Goal: Task Accomplishment & Management: Manage account settings

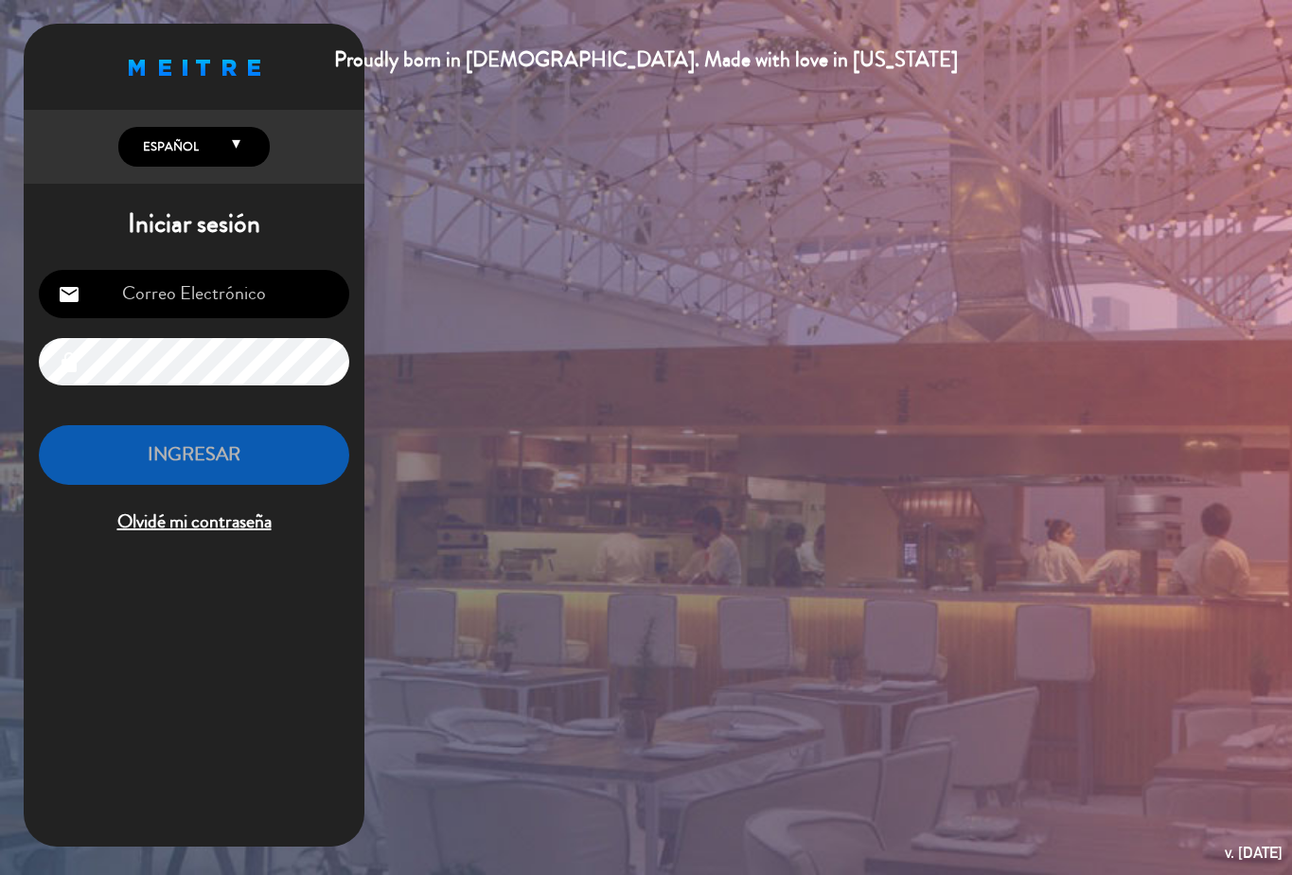
click at [152, 272] on input "email" at bounding box center [194, 294] width 311 height 48
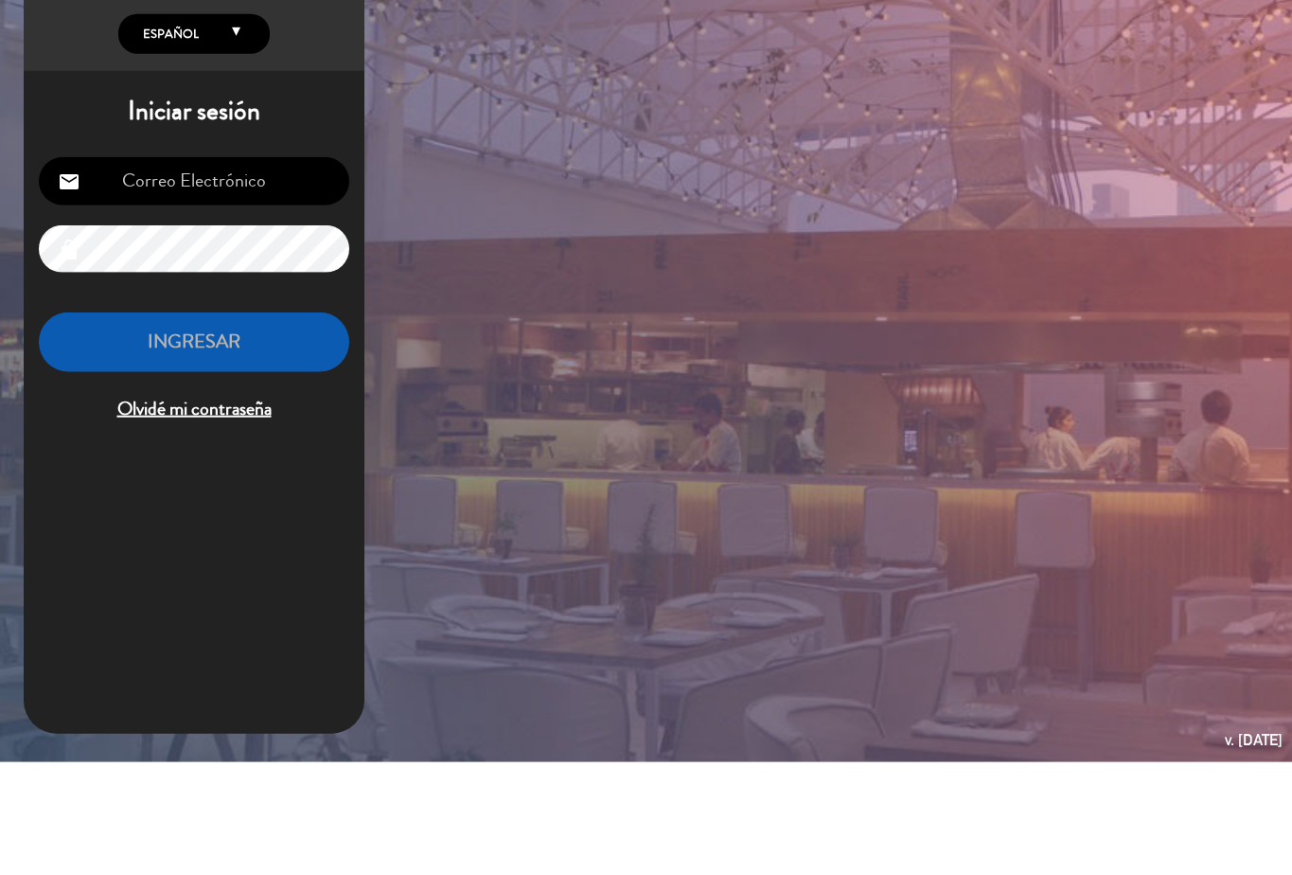
type input "salasacro@gmail.com"
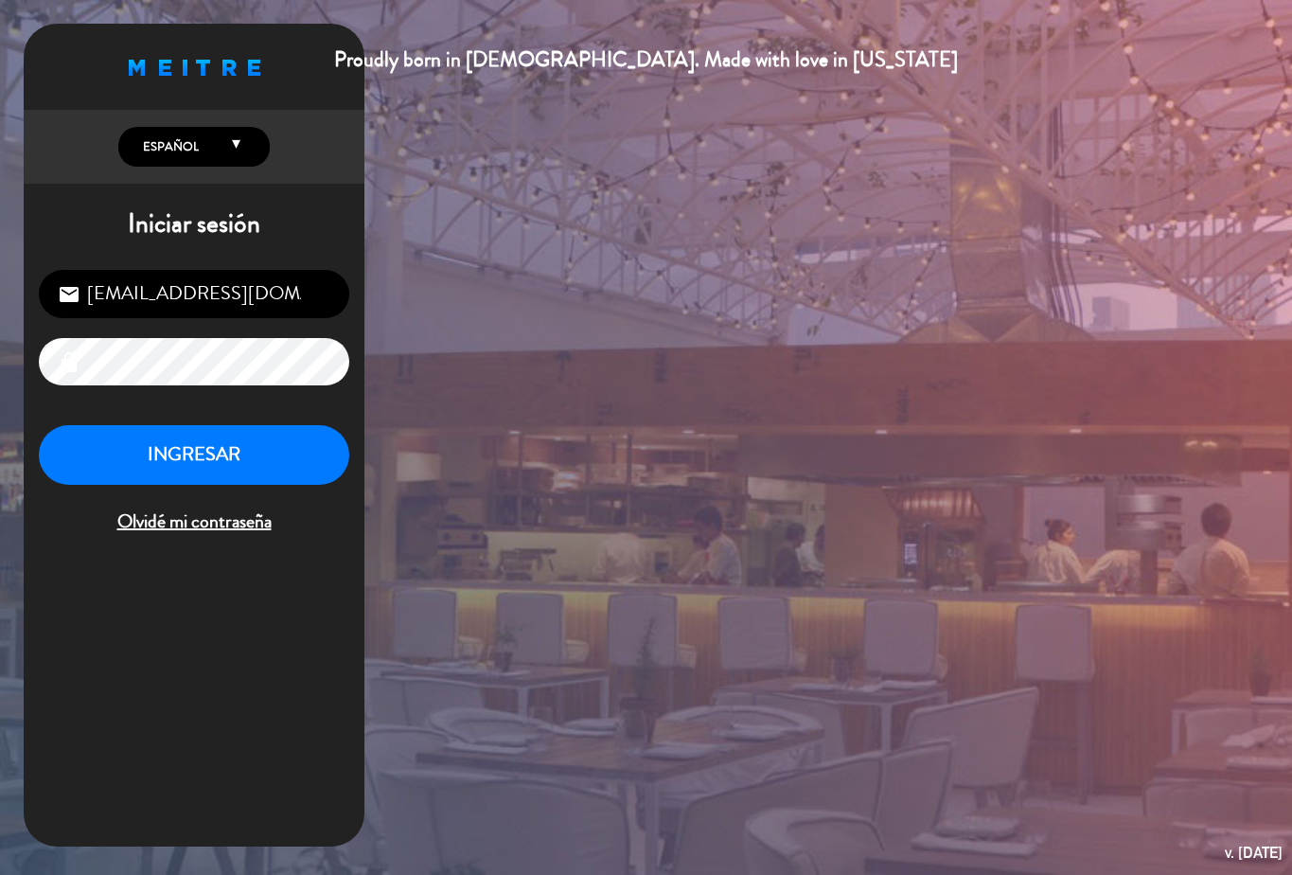
click at [134, 469] on button "INGRESAR" at bounding box center [194, 455] width 311 height 60
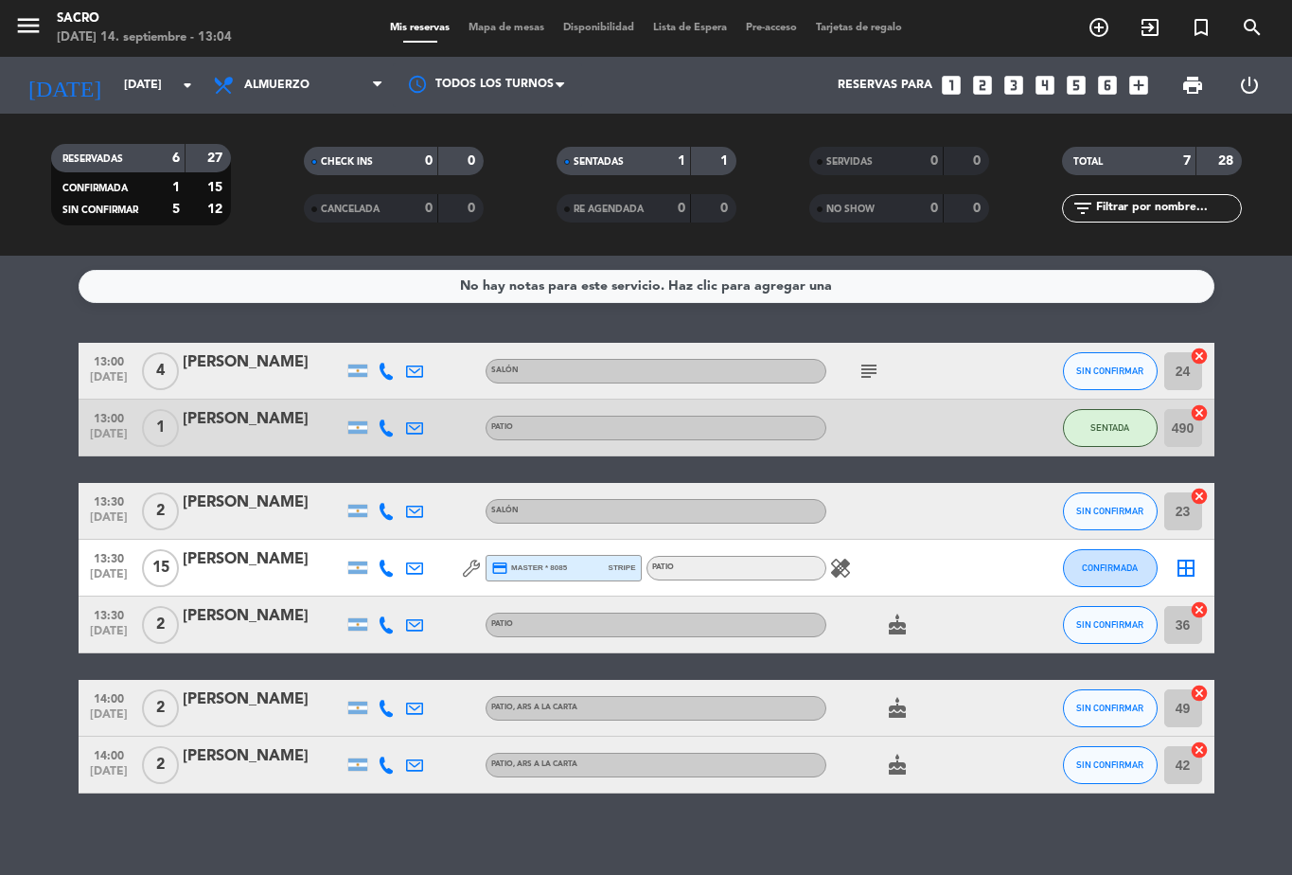
click at [1111, 630] on span "SIN CONFIRMAR" at bounding box center [1110, 624] width 67 height 10
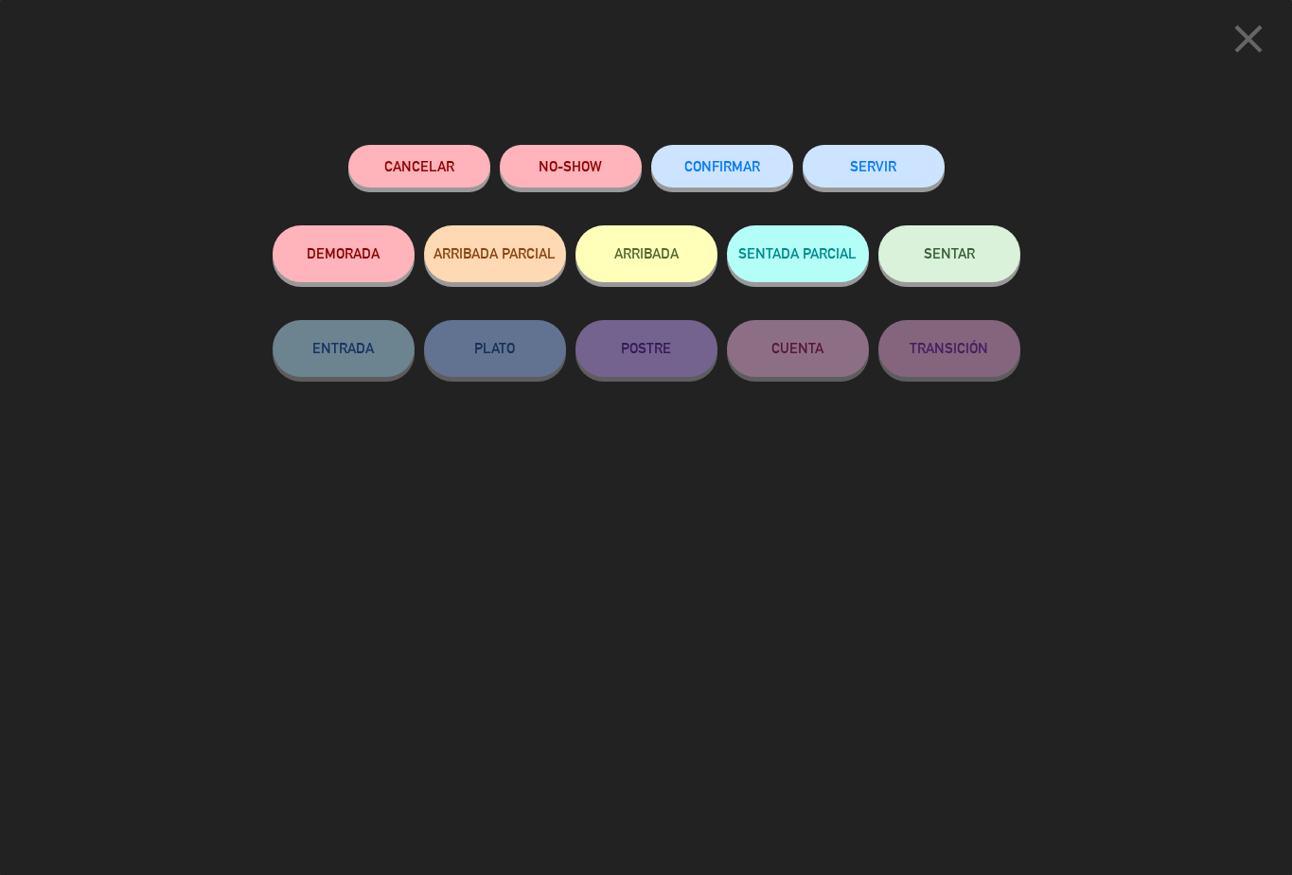
click at [965, 263] on button "SENTAR" at bounding box center [950, 253] width 142 height 57
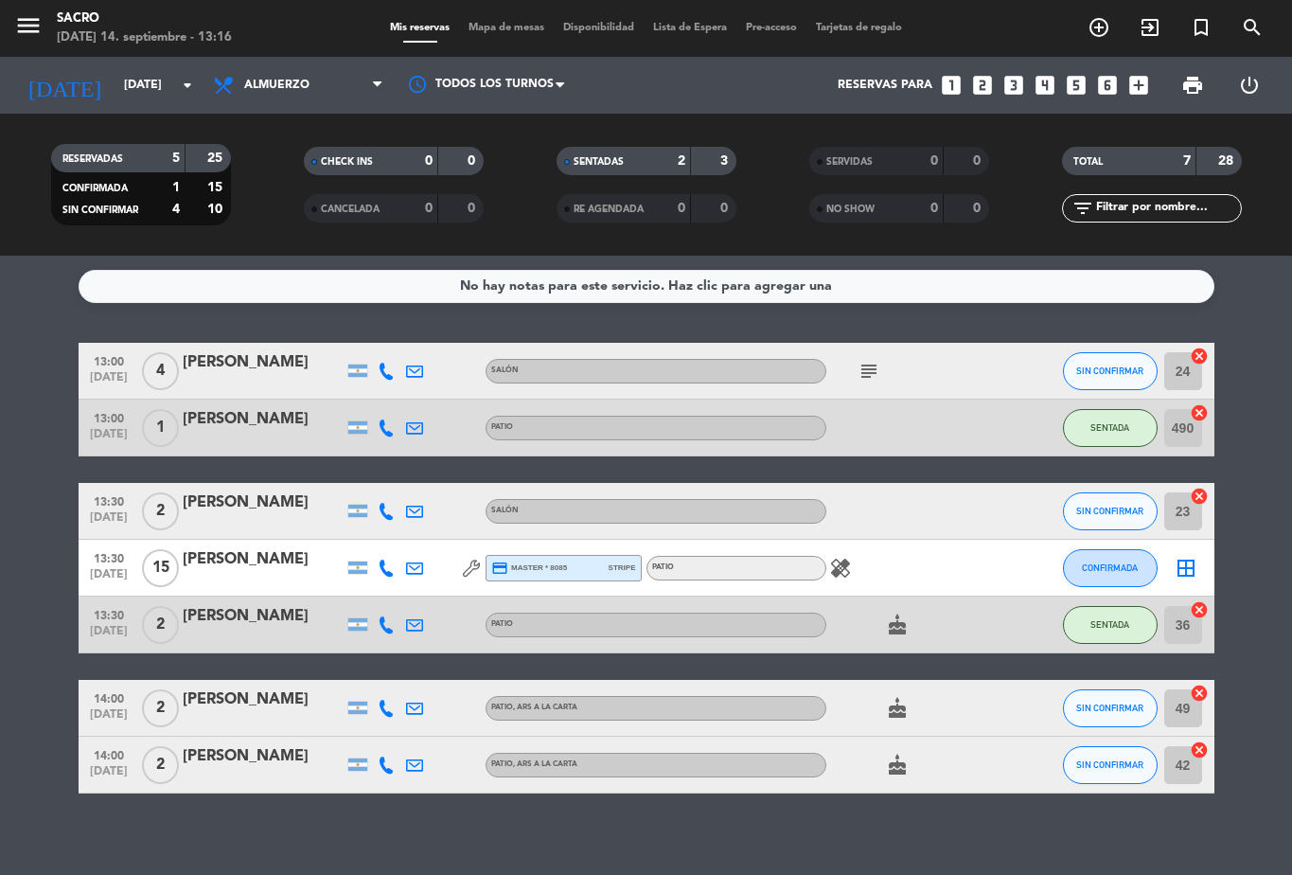
scroll to position [48, 0]
click at [868, 360] on icon "subject" at bounding box center [869, 371] width 23 height 23
click at [952, 343] on div "subject Gracias" at bounding box center [912, 371] width 170 height 56
